Goal: Task Accomplishment & Management: Use online tool/utility

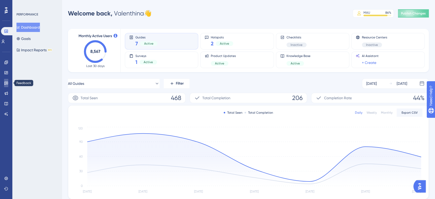
click at [7, 80] on link at bounding box center [6, 83] width 4 height 8
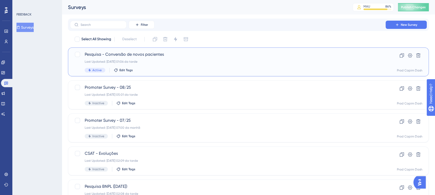
click at [145, 58] on div "Pesquisa - Conversão de novos pacientes Last Updated: 16.09.2025 01:06 da tarde…" at bounding box center [228, 61] width 286 height 21
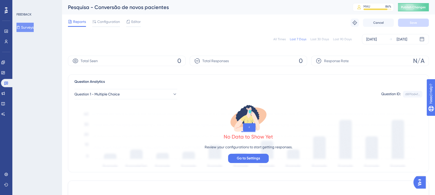
click at [26, 25] on button "Surveys" at bounding box center [24, 27] width 17 height 9
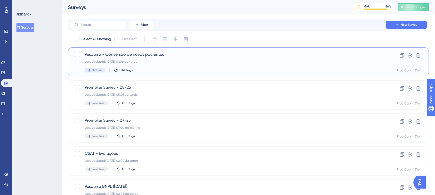
click at [85, 51] on span "Pesquisa - Conversão de novos pacientes" at bounding box center [228, 54] width 286 height 6
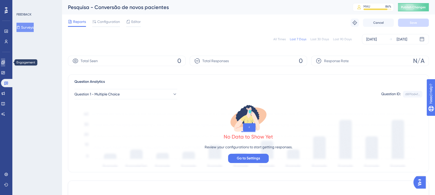
click at [5, 60] on link at bounding box center [3, 62] width 4 height 8
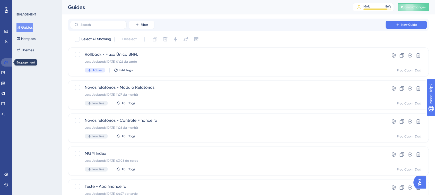
click at [7, 60] on icon at bounding box center [6, 62] width 4 height 4
click at [5, 71] on icon at bounding box center [3, 73] width 4 height 4
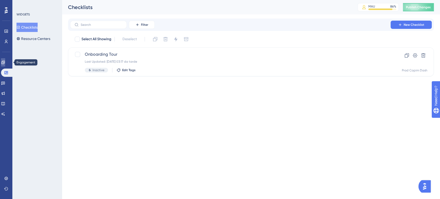
click at [4, 64] on link at bounding box center [3, 62] width 4 height 8
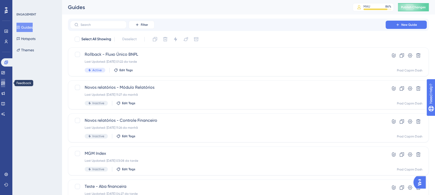
click at [5, 82] on icon at bounding box center [3, 83] width 4 height 4
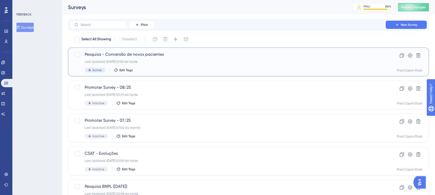
click at [152, 64] on div "Pesquisa - Conversão de novos pacientes Last Updated: 16.09.2025 01:06 da tarde…" at bounding box center [228, 61] width 286 height 21
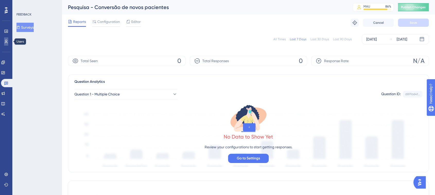
click at [8, 42] on link at bounding box center [6, 41] width 4 height 8
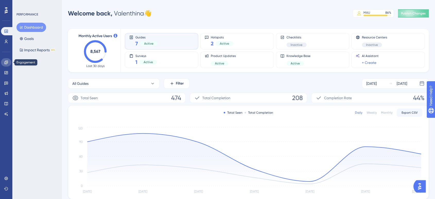
click at [7, 64] on icon at bounding box center [6, 62] width 4 height 4
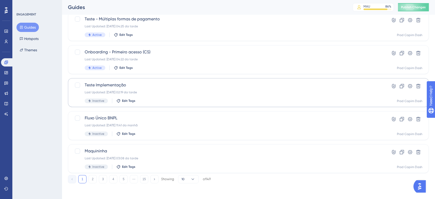
scroll to position [201, 0]
click at [95, 180] on button "2" at bounding box center [93, 178] width 8 height 8
click at [103, 177] on button "3" at bounding box center [103, 178] width 8 height 8
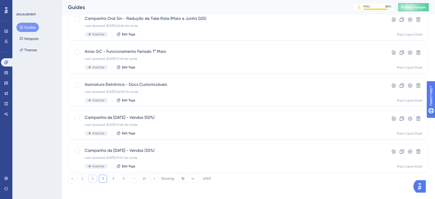
click at [93, 179] on button "2" at bounding box center [93, 178] width 8 height 8
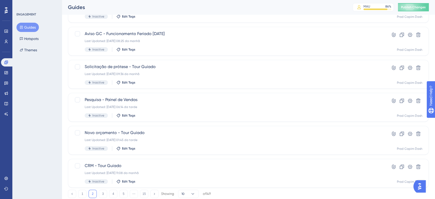
scroll to position [172, 0]
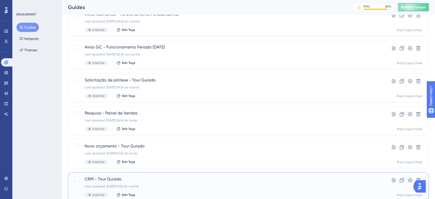
click at [192, 185] on div "Last Updated: 22.07.2025 11:08 da manhã" at bounding box center [228, 186] width 286 height 4
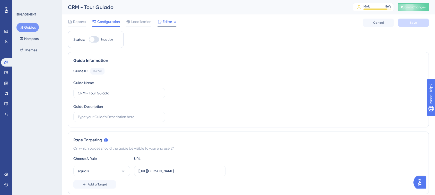
click at [166, 21] on span "Editor" at bounding box center [168, 22] width 10 height 6
click at [85, 21] on span "Reports" at bounding box center [79, 22] width 13 height 6
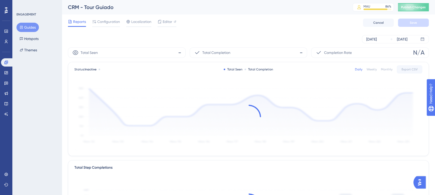
click at [34, 27] on button "Guides" at bounding box center [27, 27] width 22 height 9
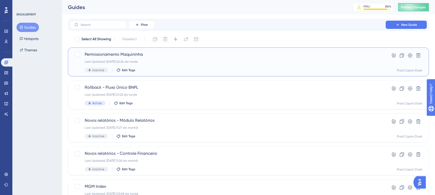
click at [151, 71] on div "Inactive Edit Tags" at bounding box center [228, 70] width 286 height 5
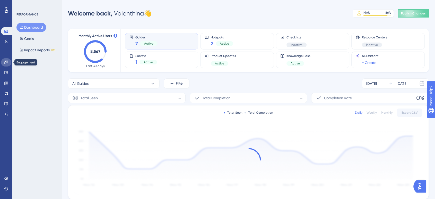
click at [6, 59] on link at bounding box center [6, 62] width 10 height 8
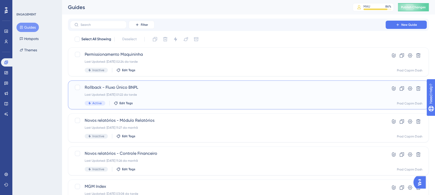
click at [182, 87] on span "Rollback - Fluxo Único BNPL" at bounding box center [228, 87] width 286 height 6
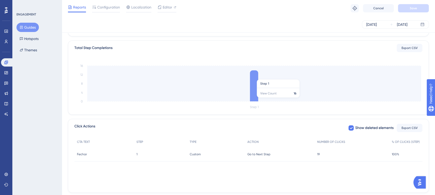
scroll to position [132, 0]
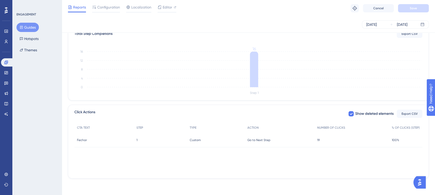
click at [133, 140] on div "Fechar Fechar" at bounding box center [104, 140] width 60 height 14
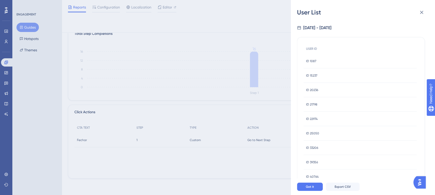
click at [313, 61] on span "ID 1087" at bounding box center [311, 61] width 10 height 4
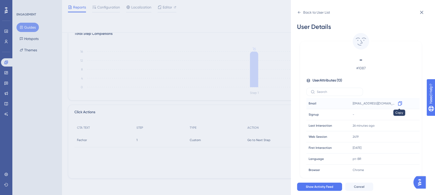
click at [398, 101] on icon at bounding box center [400, 103] width 5 height 5
